Goal: Task Accomplishment & Management: Complete application form

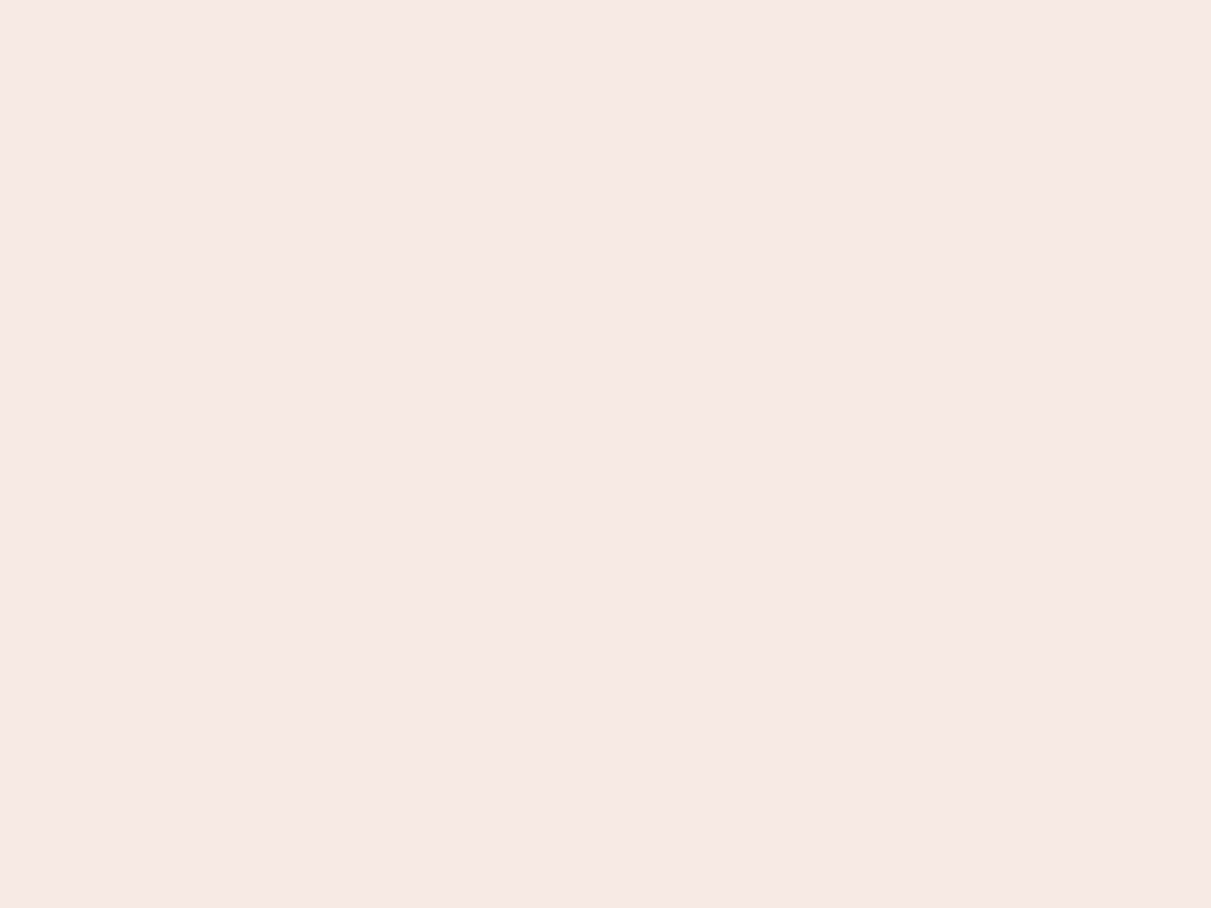
click at [606, 454] on nb-app "Almost there Thank you for registering for Newbook. Your account is under revie…" at bounding box center [605, 454] width 1211 height 908
click at [606, 0] on nb-app "Almost there Thank you for registering for Newbook. Your account is under revie…" at bounding box center [605, 454] width 1211 height 908
click at [647, 0] on nb-app "Almost there Thank you for registering for Newbook. Your account is under revie…" at bounding box center [605, 454] width 1211 height 908
click at [606, 454] on nb-app "Almost there Thank you for registering for Newbook. Your account is under revie…" at bounding box center [605, 454] width 1211 height 908
click at [606, 0] on nb-app "Almost there Thank you for registering for Newbook. Your account is under revie…" at bounding box center [605, 454] width 1211 height 908
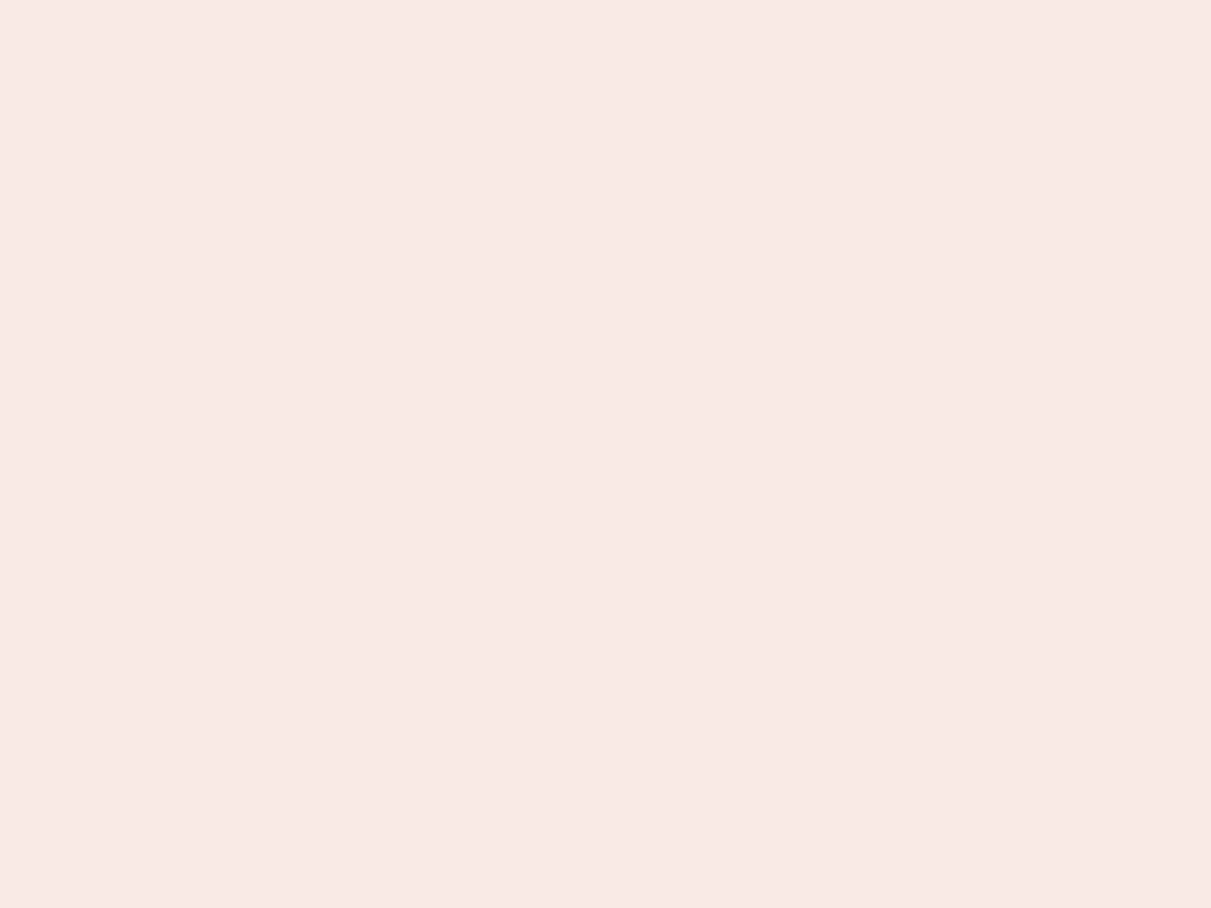
click at [423, 0] on nb-app "Almost there Thank you for registering for Newbook. Your account is under revie…" at bounding box center [605, 454] width 1211 height 908
click at [606, 454] on nb-app "Almost there Thank you for registering for Newbook. Your account is under revie…" at bounding box center [605, 454] width 1211 height 908
click at [606, 0] on nb-app "Almost there Thank you for registering for Newbook. Your account is under revie…" at bounding box center [605, 454] width 1211 height 908
click at [423, 0] on nb-app "Almost there Thank you for registering for Newbook. Your account is under revie…" at bounding box center [605, 454] width 1211 height 908
click at [606, 454] on nb-app "Almost there Thank you for registering for Newbook. Your account is under revie…" at bounding box center [605, 454] width 1211 height 908
